Goal: Information Seeking & Learning: Understand process/instructions

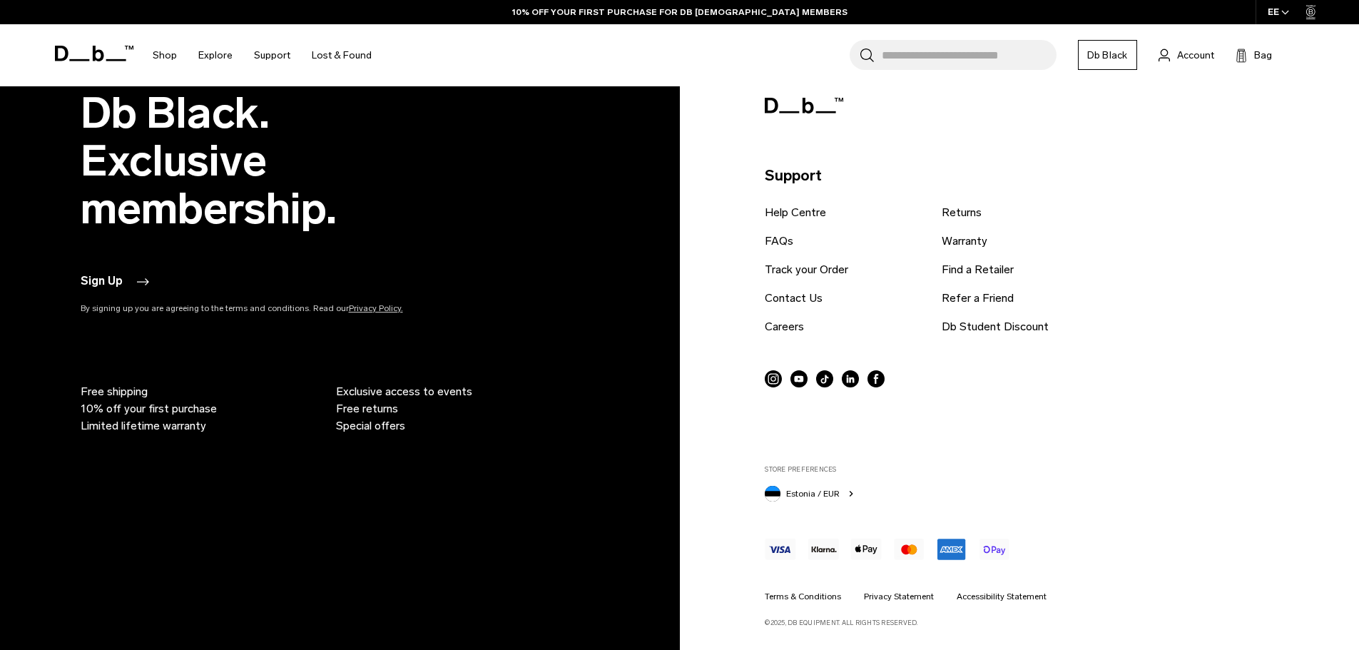
scroll to position [4299, 0]
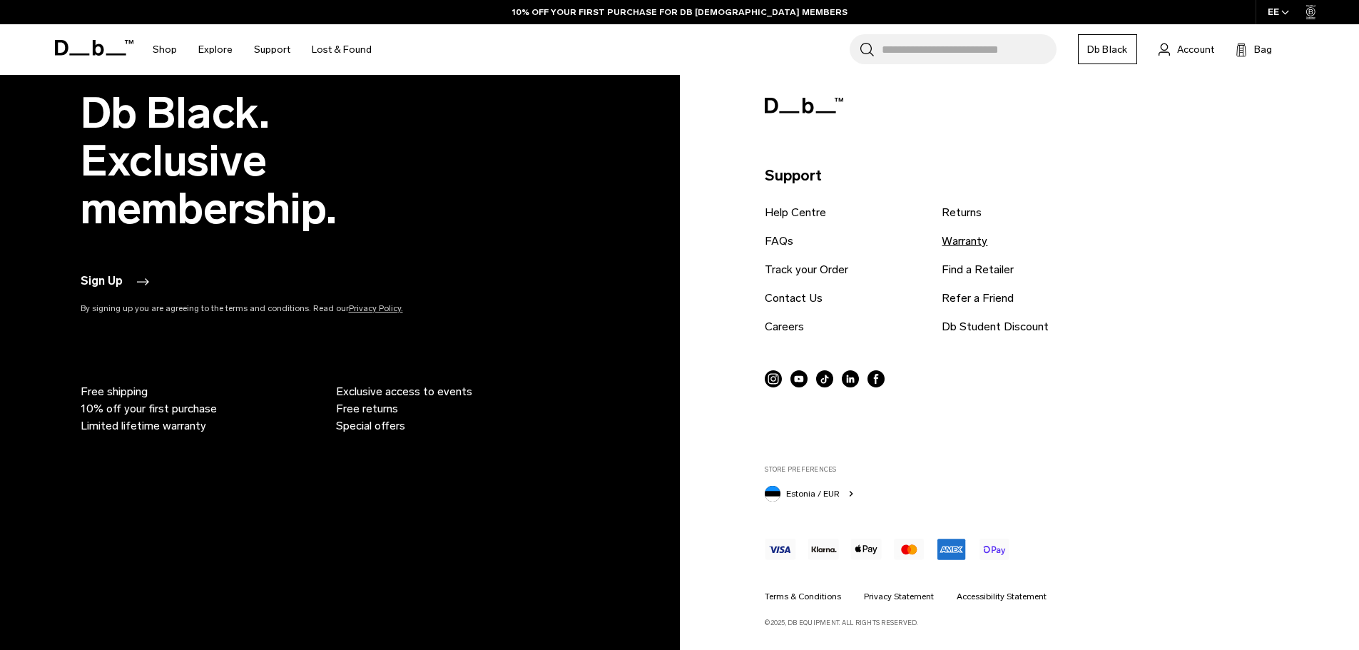
click at [965, 238] on link "Warranty" at bounding box center [965, 241] width 46 height 17
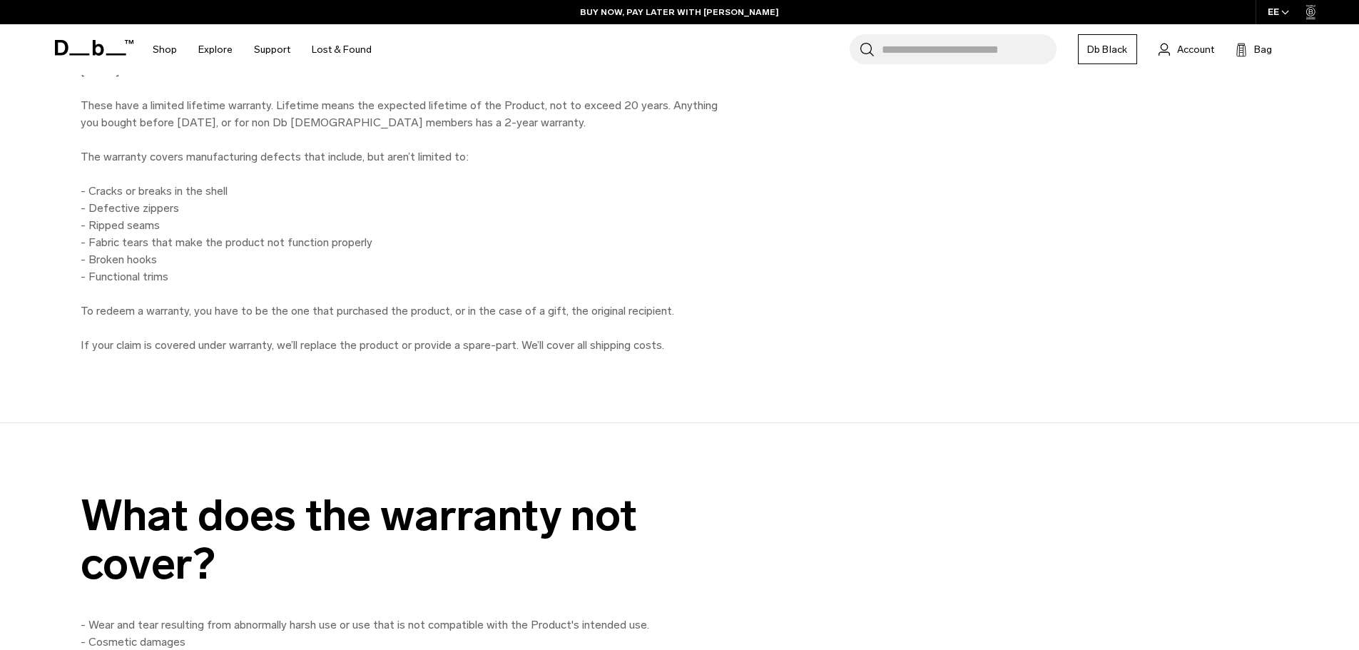
scroll to position [1213, 0]
